Goal: Information Seeking & Learning: Learn about a topic

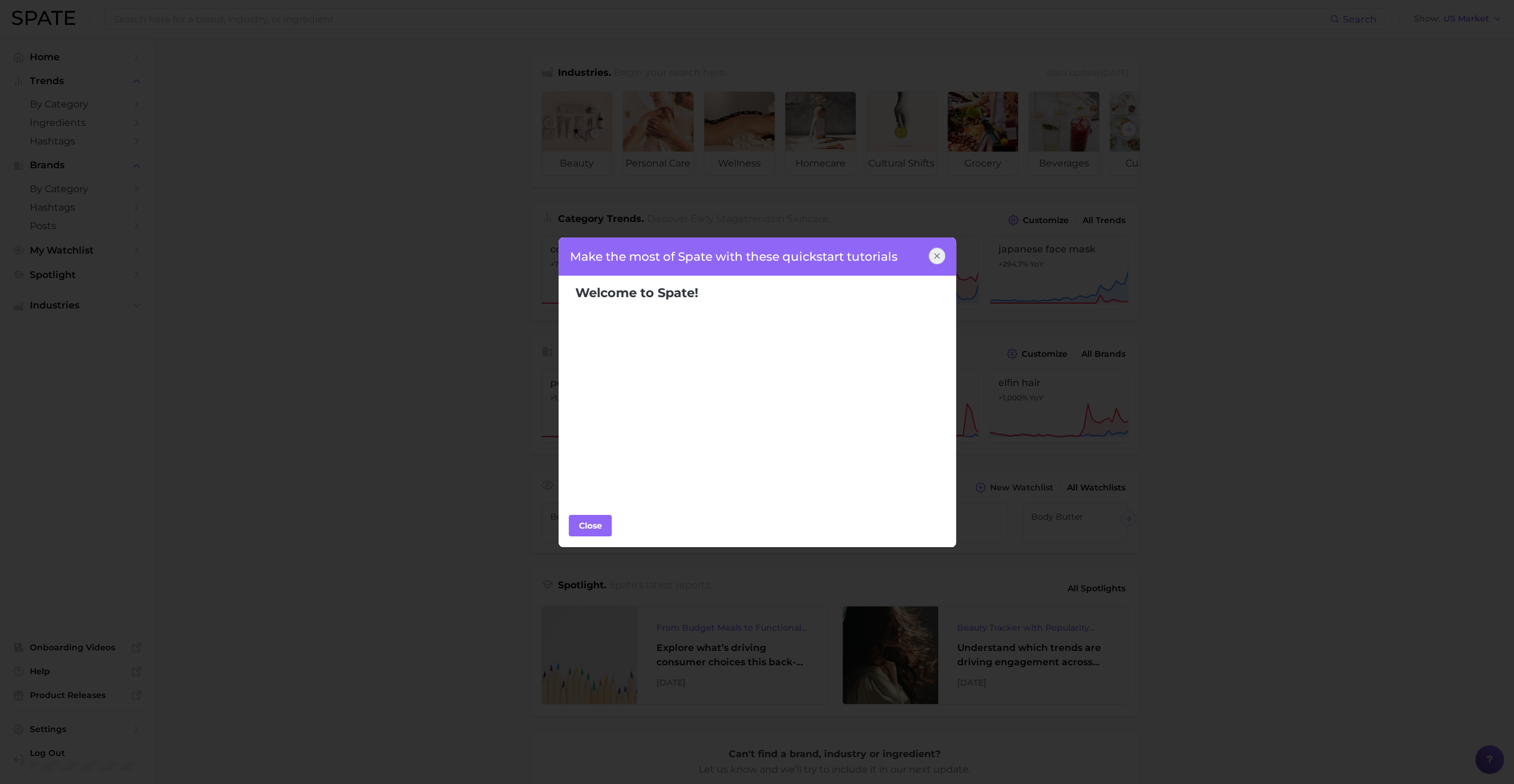
click at [941, 255] on icon at bounding box center [937, 256] width 10 height 10
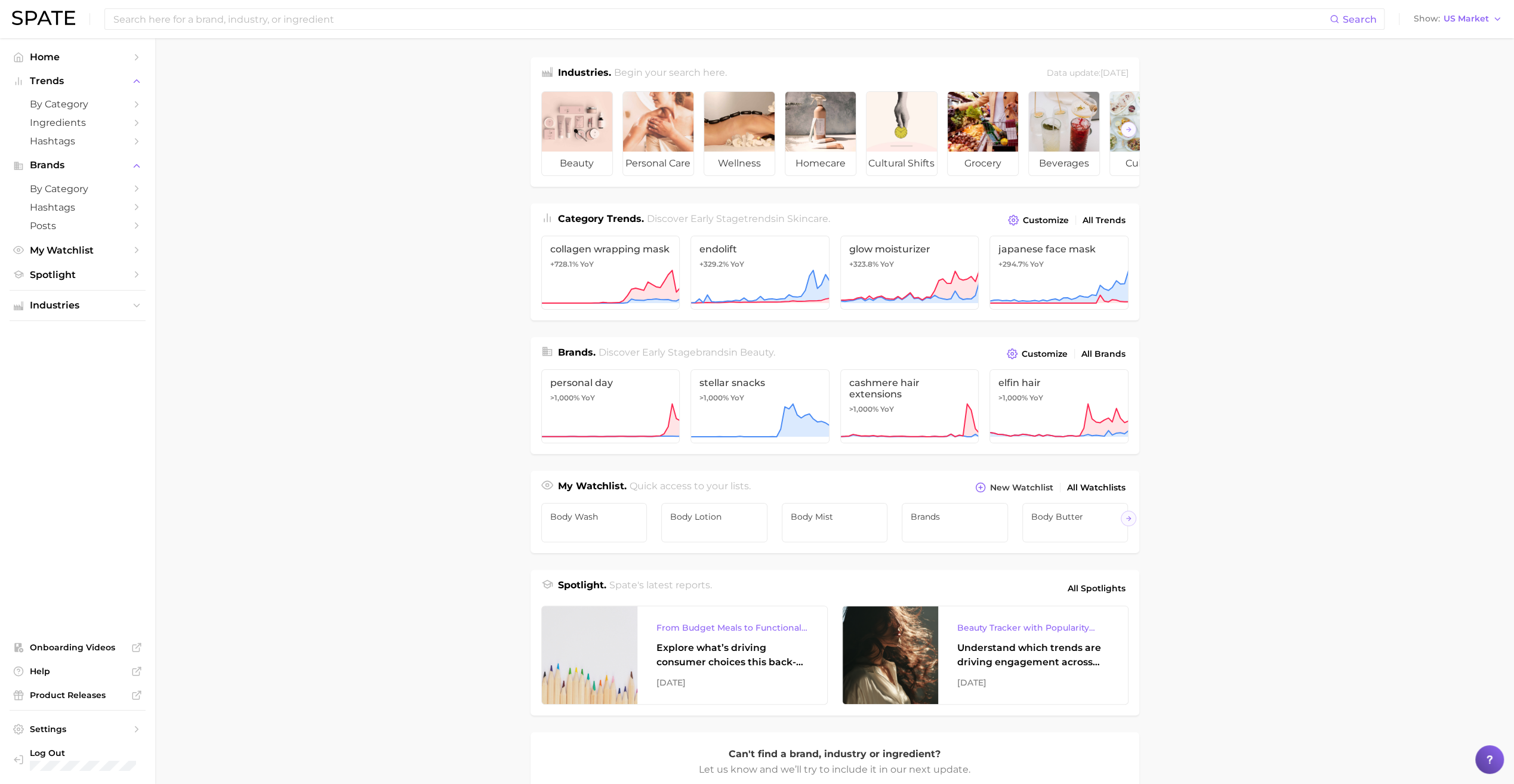
click at [1303, 293] on main "Industries. Begin your search here. Data update: [DATE] beauty personal care we…" at bounding box center [835, 504] width 1359 height 932
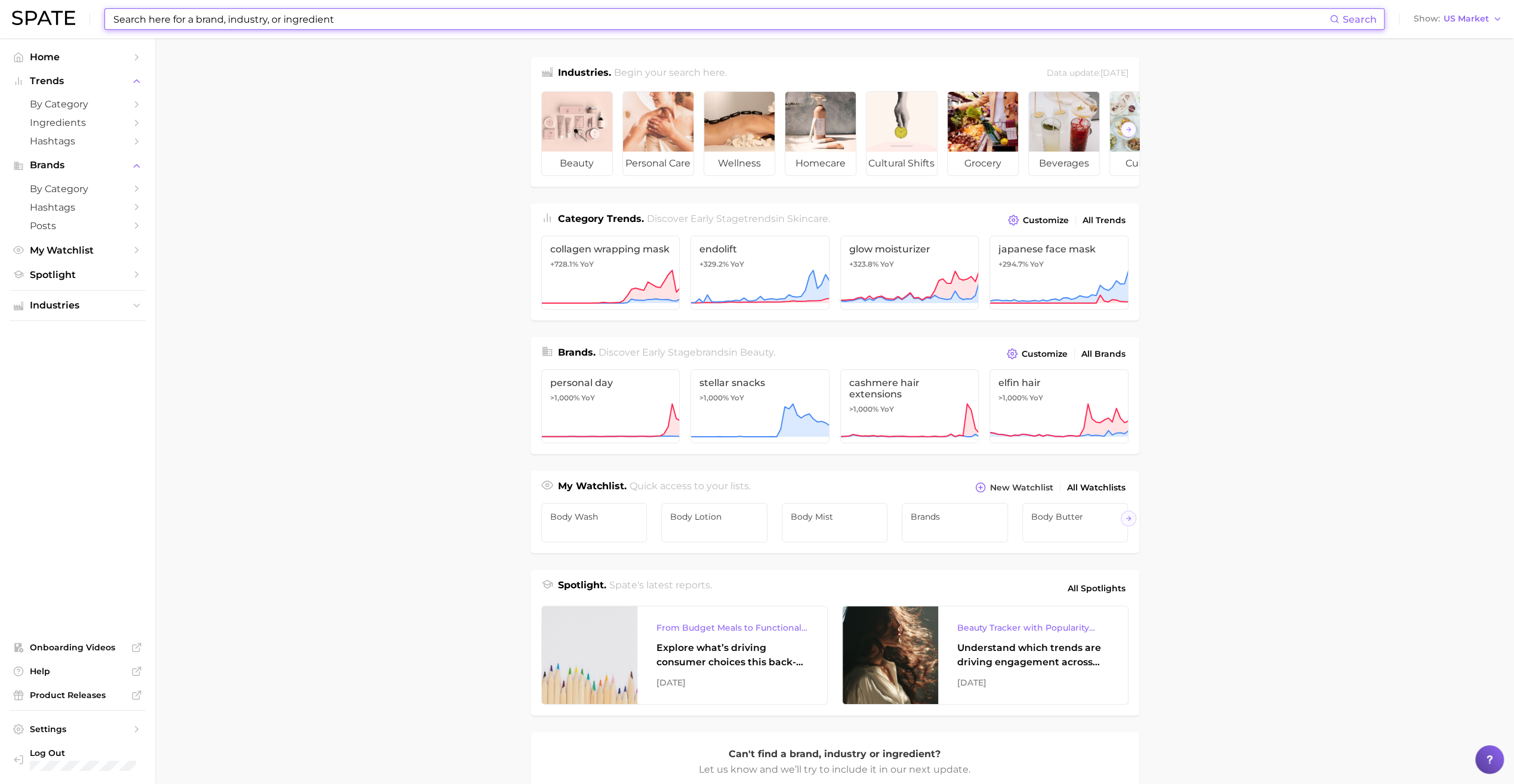
click at [275, 15] on input at bounding box center [721, 19] width 1218 height 20
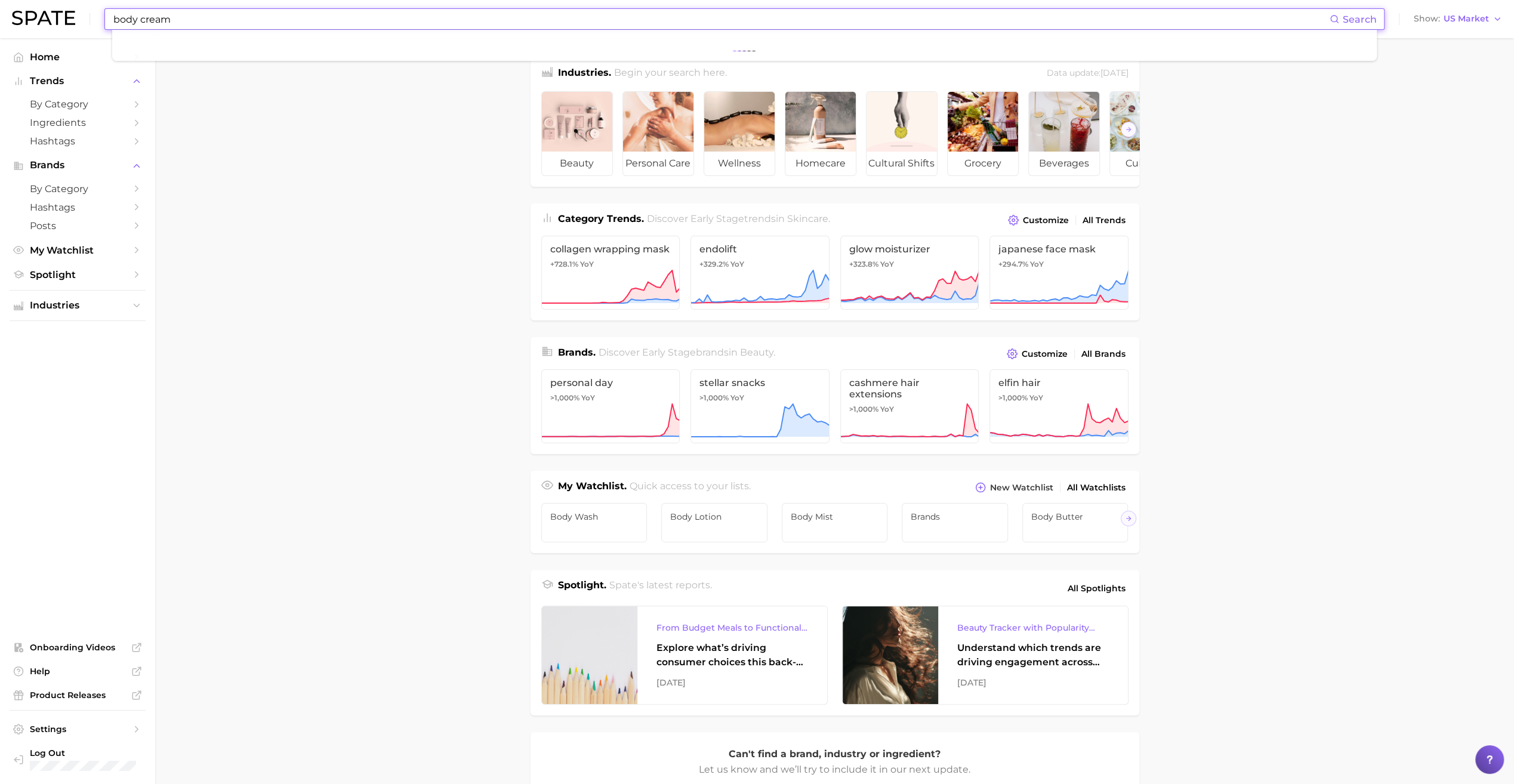
type input "body cream"
